Goal: Information Seeking & Learning: Learn about a topic

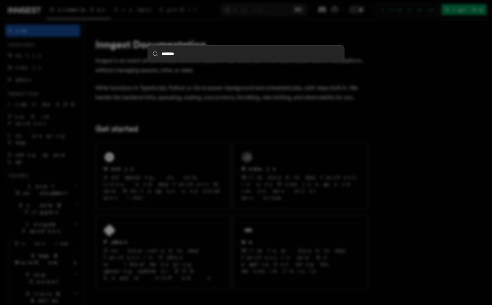
type input "********"
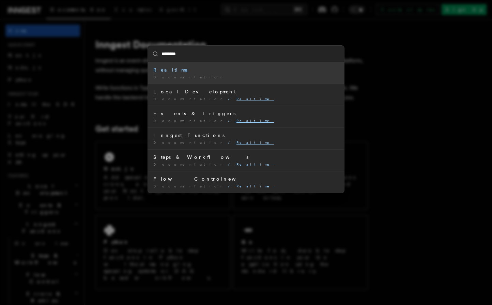
click at [192, 71] on div "Realtime" at bounding box center [245, 69] width 185 height 7
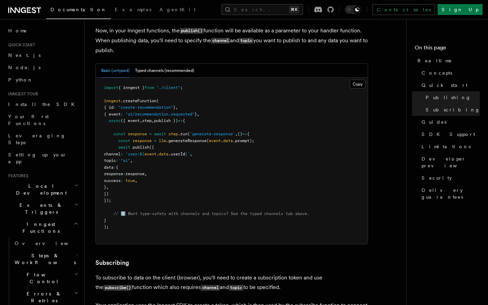
scroll to position [581, 0]
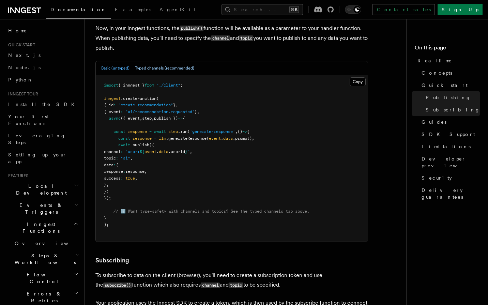
click at [165, 69] on button "Typed channels (recommended)" at bounding box center [164, 68] width 59 height 14
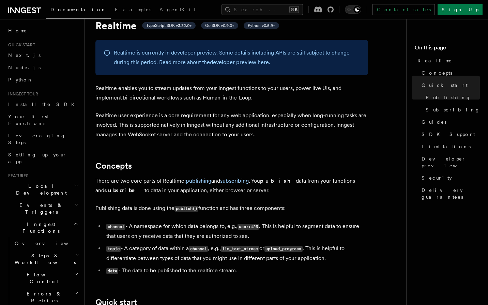
scroll to position [0, 0]
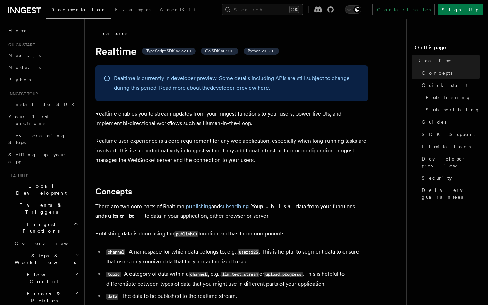
click at [107, 111] on p "Realtime enables you to stream updates from your Inngest functions to your user…" at bounding box center [231, 118] width 273 height 19
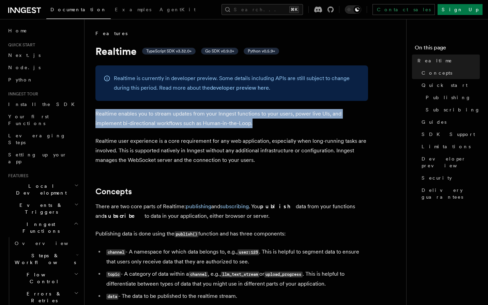
drag, startPoint x: 107, startPoint y: 111, endPoint x: 262, endPoint y: 124, distance: 155.9
click at [262, 124] on p "Realtime enables you to stream updates from your Inngest functions to your user…" at bounding box center [231, 118] width 273 height 19
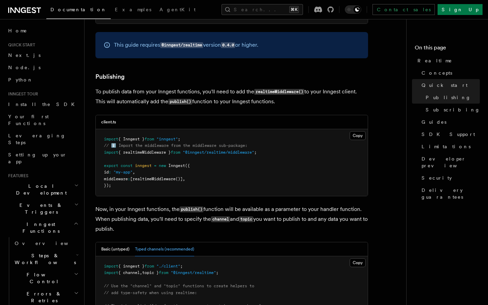
scroll to position [401, 0]
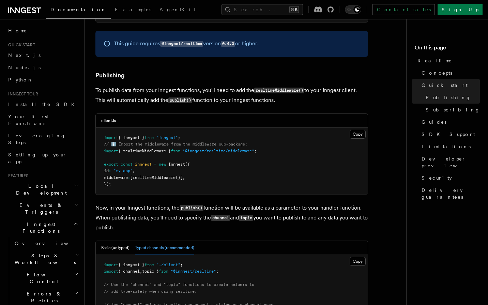
click at [135, 146] on span "// ℹ️ Import the middleware from the middleware sub-package:" at bounding box center [175, 144] width 143 height 5
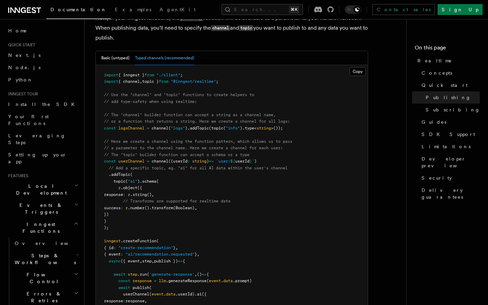
scroll to position [587, 0]
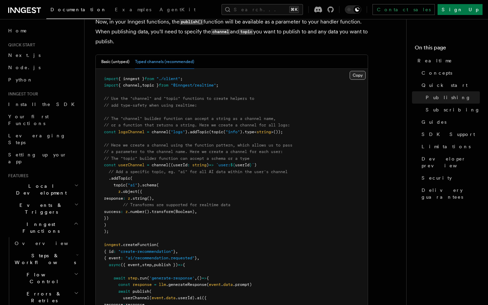
click at [362, 80] on button "Copy Copied" at bounding box center [358, 75] width 16 height 9
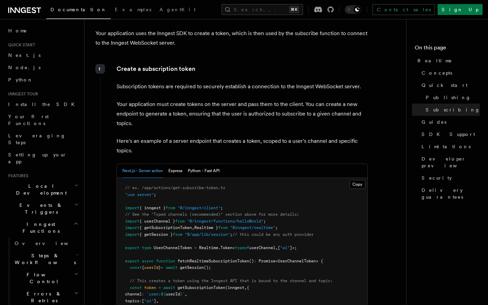
scroll to position [1014, 0]
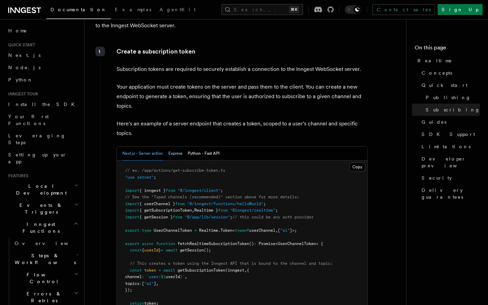
click at [182, 154] on button "Express" at bounding box center [175, 153] width 14 height 14
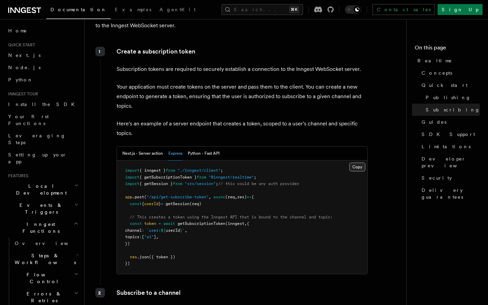
click at [358, 168] on button "Copy Copied" at bounding box center [357, 166] width 16 height 9
click at [354, 170] on button "Copy Copied" at bounding box center [357, 166] width 16 height 9
